Goal: Information Seeking & Learning: Learn about a topic

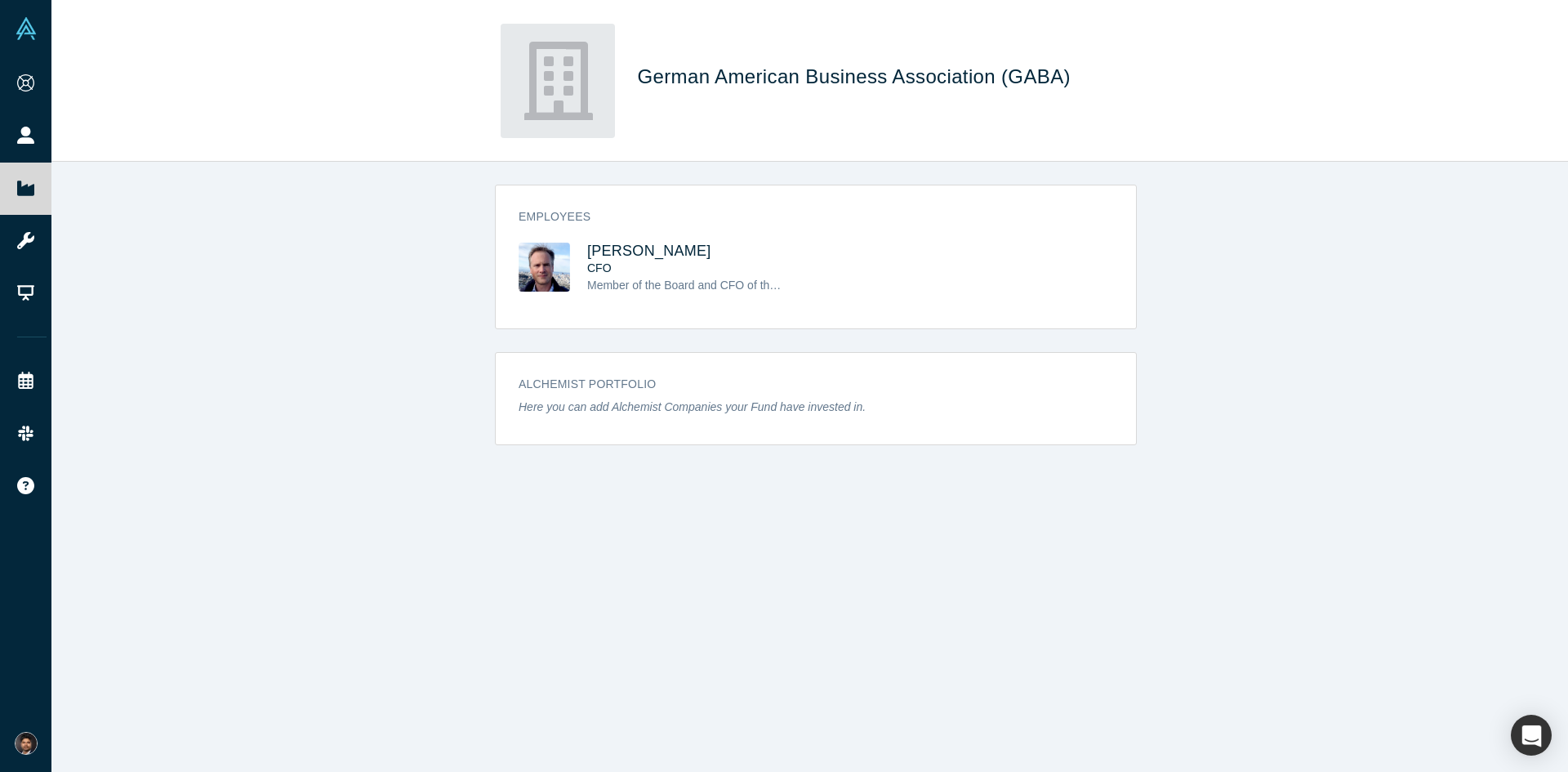
click at [52, 133] on link "People" at bounding box center [32, 135] width 64 height 52
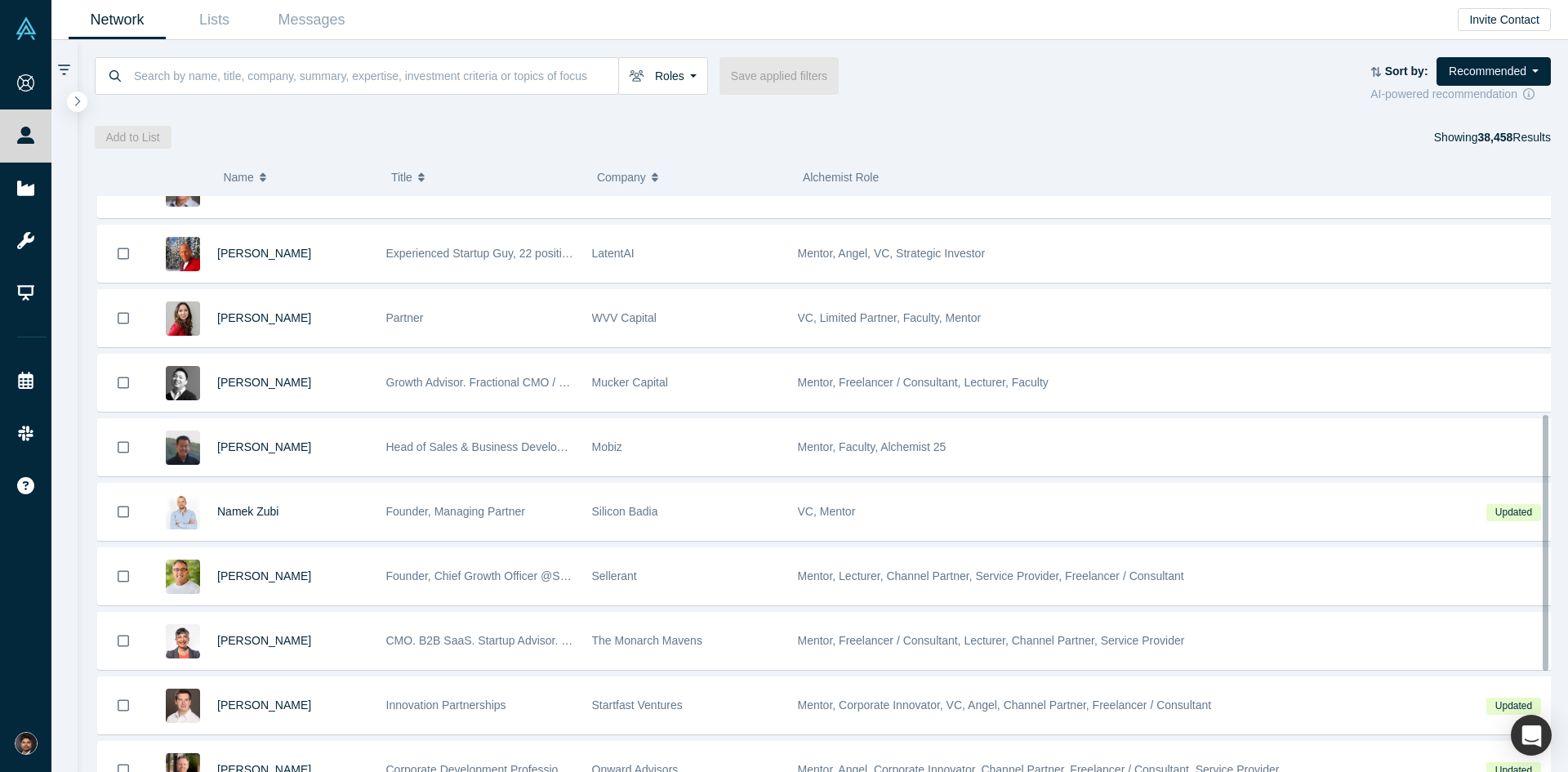
scroll to position [490, 0]
click at [271, 514] on span "Namek Zubi" at bounding box center [247, 509] width 61 height 13
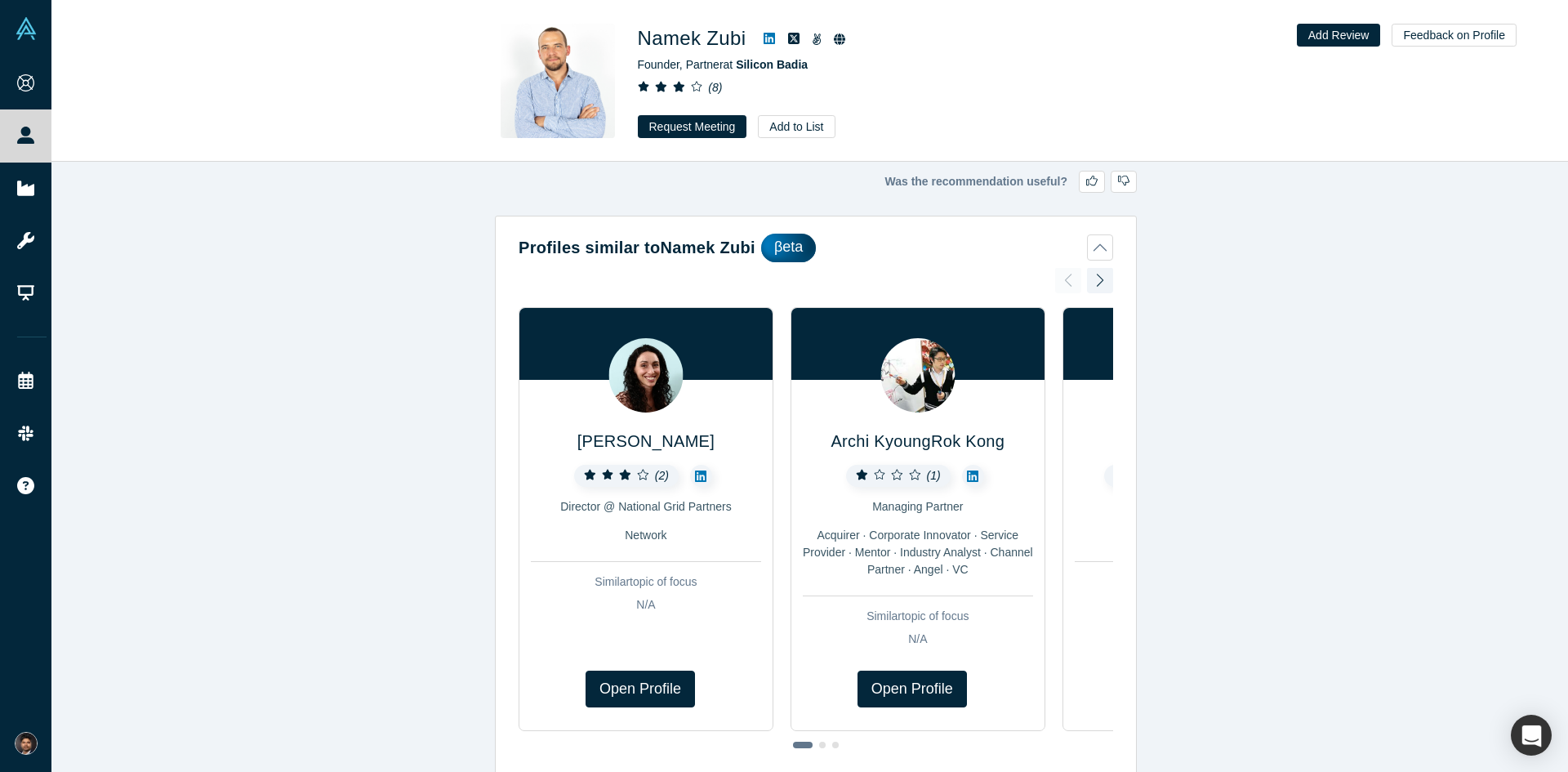
click at [42, 130] on link "People" at bounding box center [32, 135] width 64 height 52
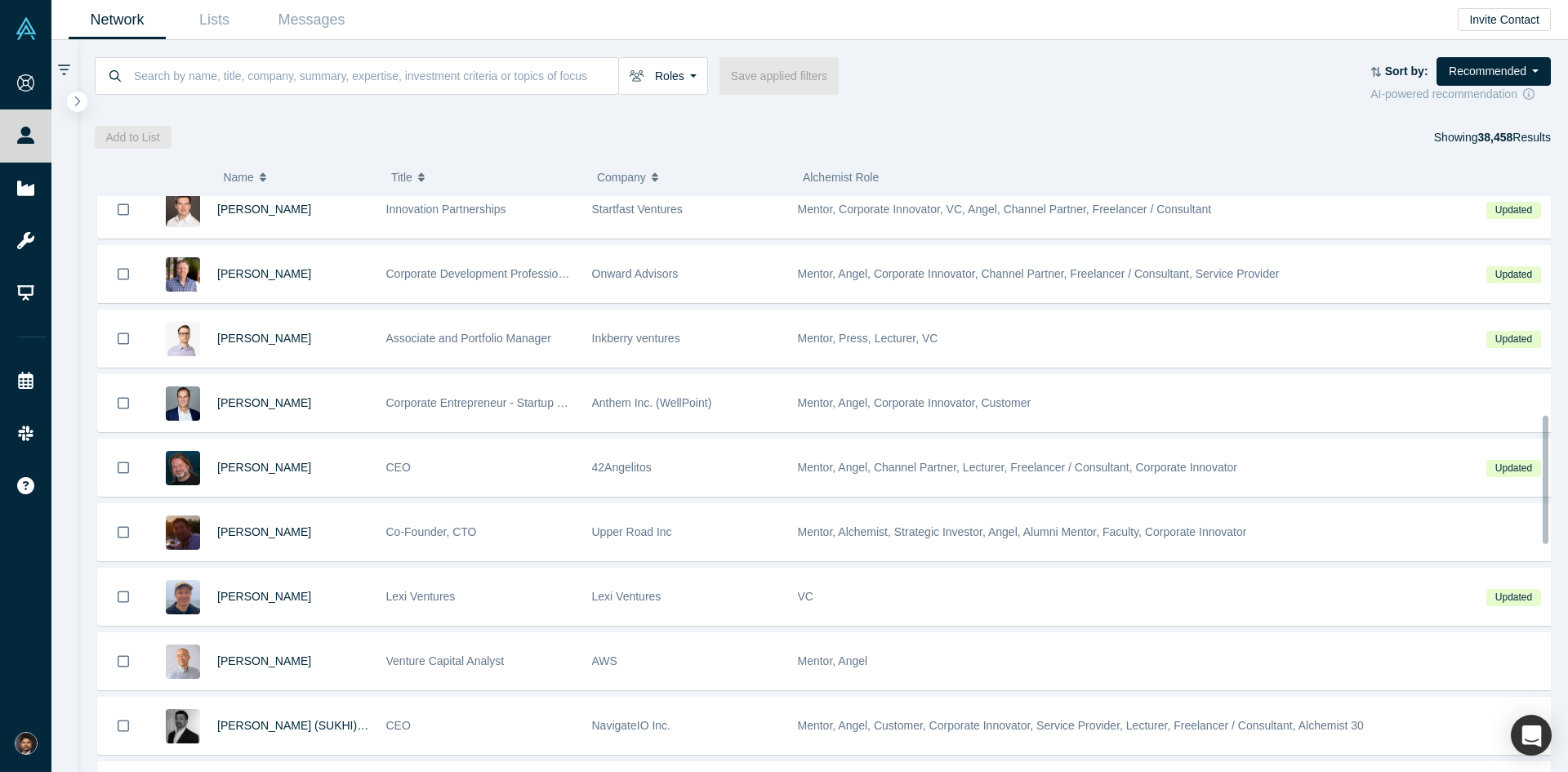
scroll to position [987, 0]
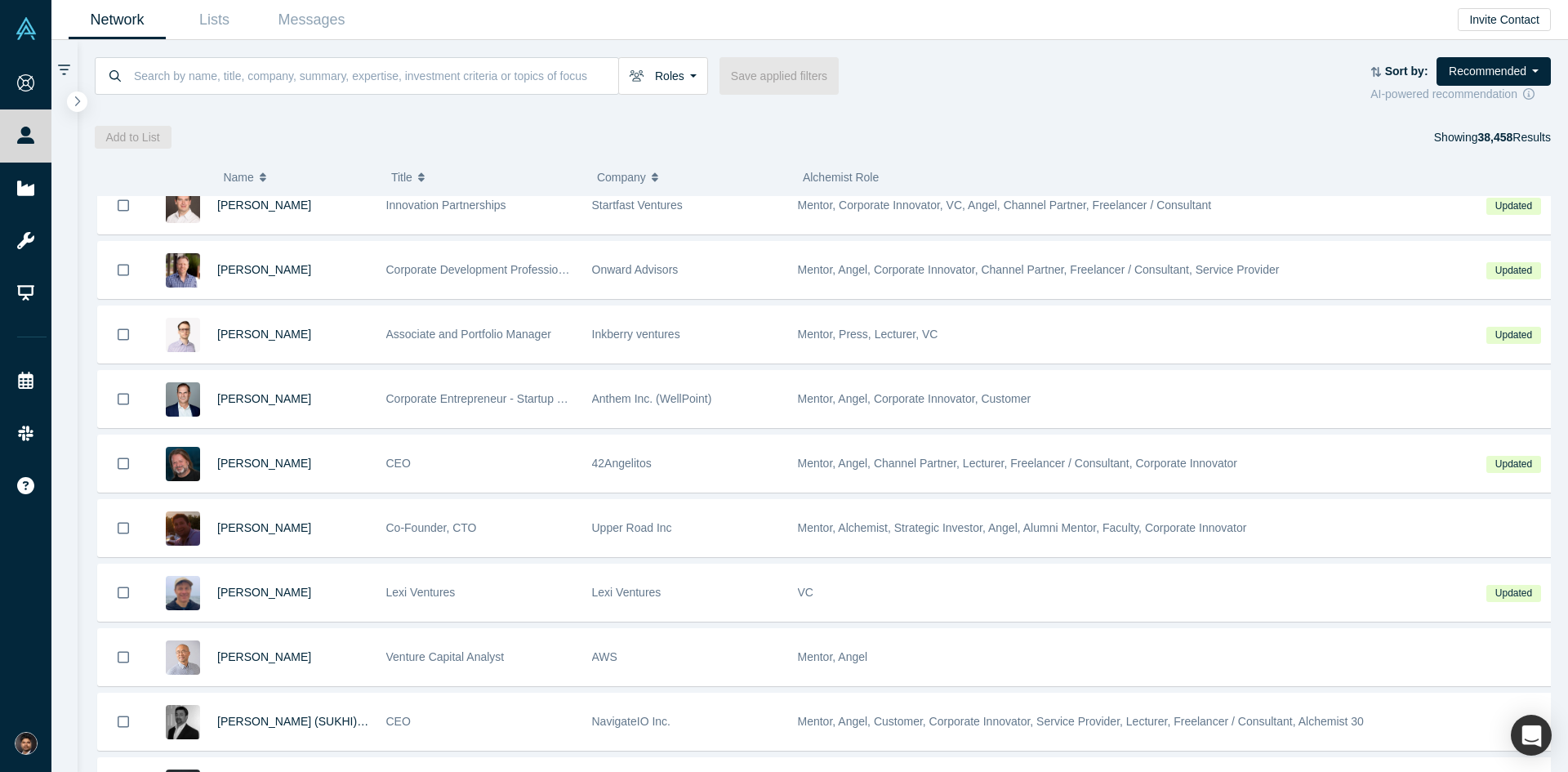
click at [249, 463] on span "[PERSON_NAME]" at bounding box center [264, 463] width 94 height 13
